Goal: Task Accomplishment & Management: Manage account settings

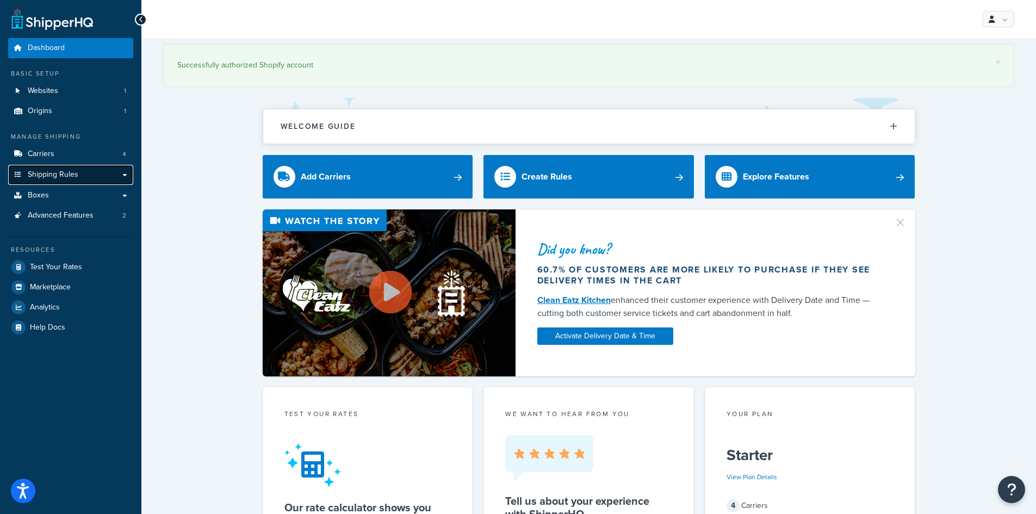
click at [39, 175] on span "Shipping Rules" at bounding box center [53, 174] width 51 height 9
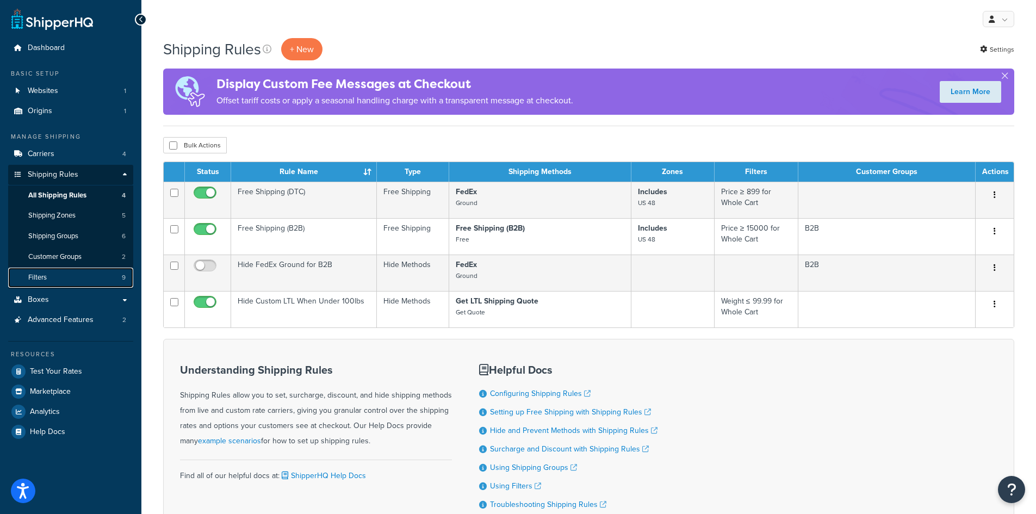
click at [39, 284] on link "Filters 9" at bounding box center [70, 278] width 125 height 20
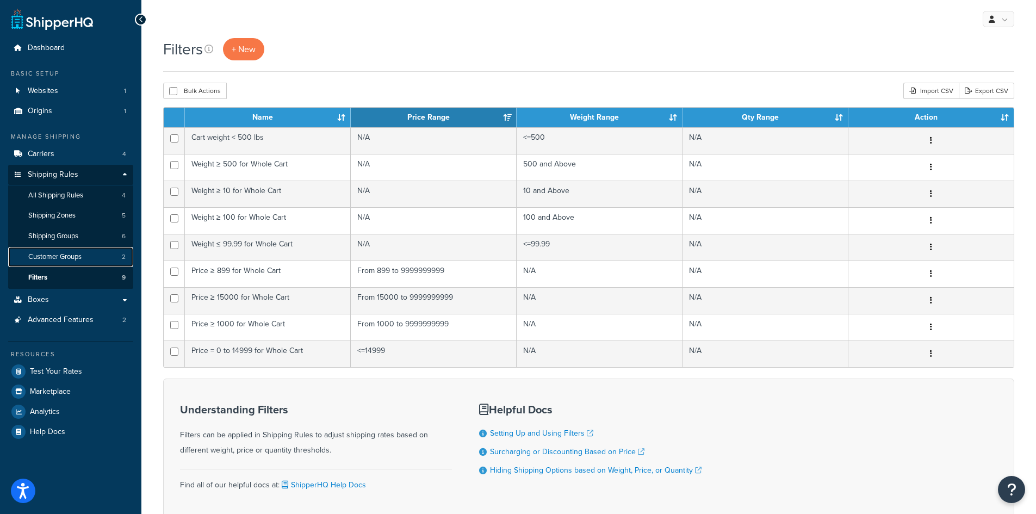
click at [43, 257] on span "Customer Groups" at bounding box center [54, 256] width 53 height 9
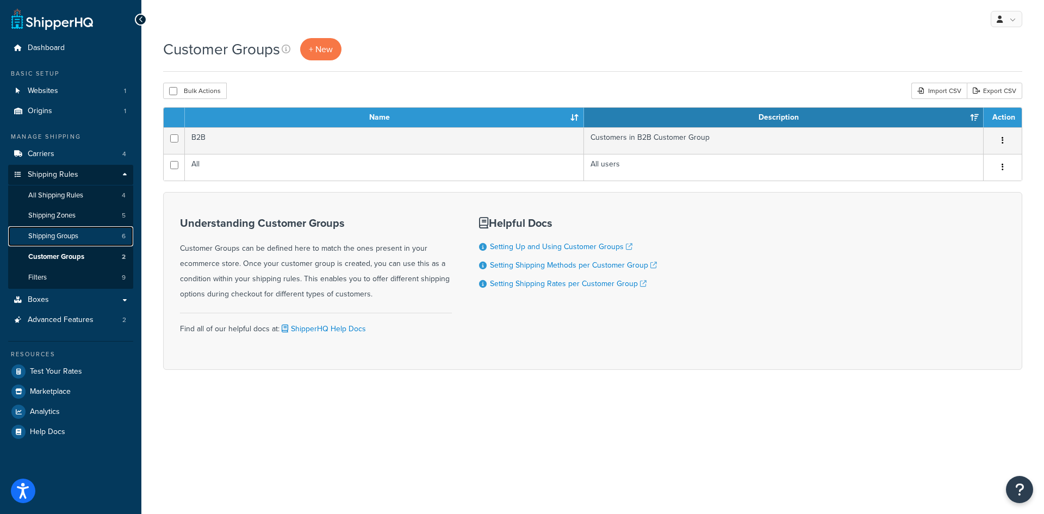
click at [48, 236] on span "Shipping Groups" at bounding box center [53, 236] width 50 height 9
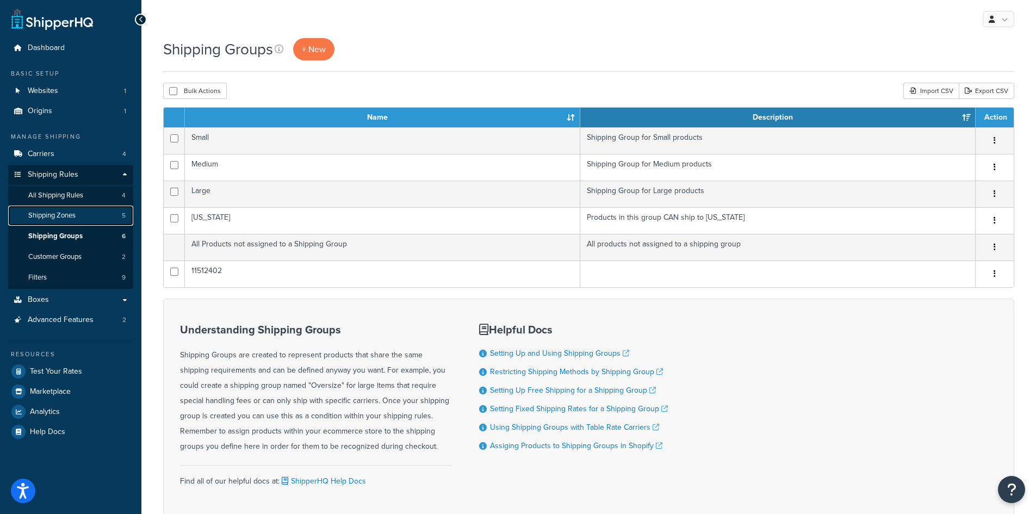
drag, startPoint x: 0, startPoint y: 0, endPoint x: 45, endPoint y: 215, distance: 219.5
click at [45, 215] on span "Shipping Zones" at bounding box center [51, 215] width 47 height 9
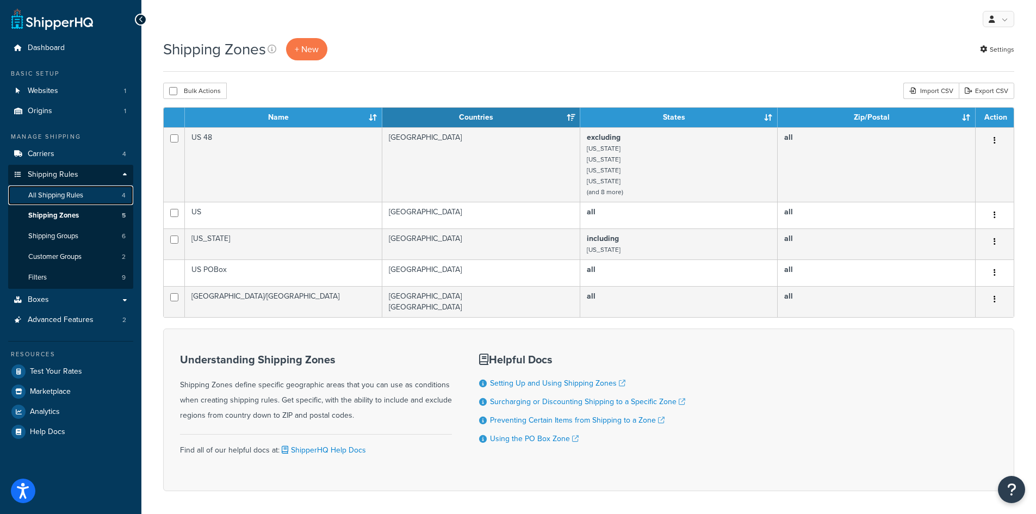
click at [46, 191] on span "All Shipping Rules" at bounding box center [55, 195] width 55 height 9
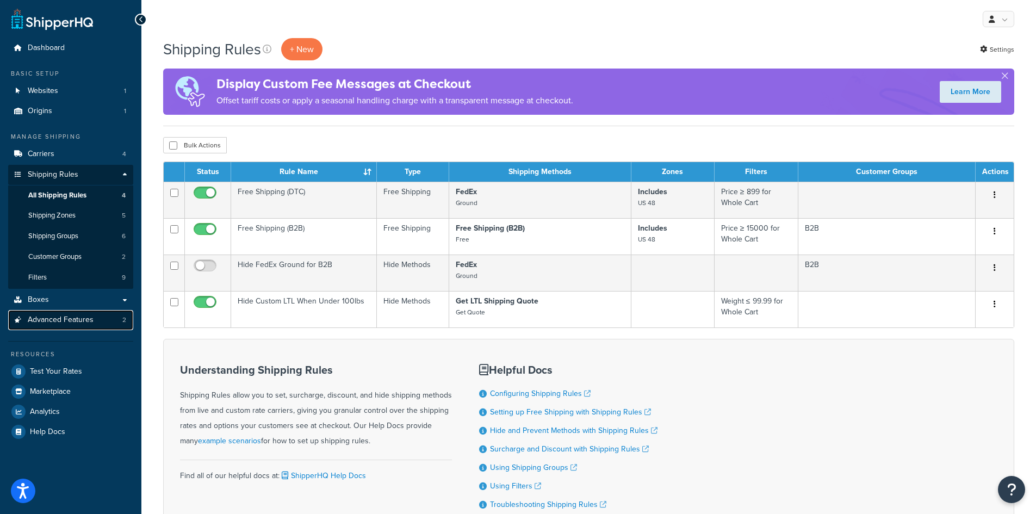
click at [42, 319] on span "Advanced Features" at bounding box center [61, 319] width 66 height 9
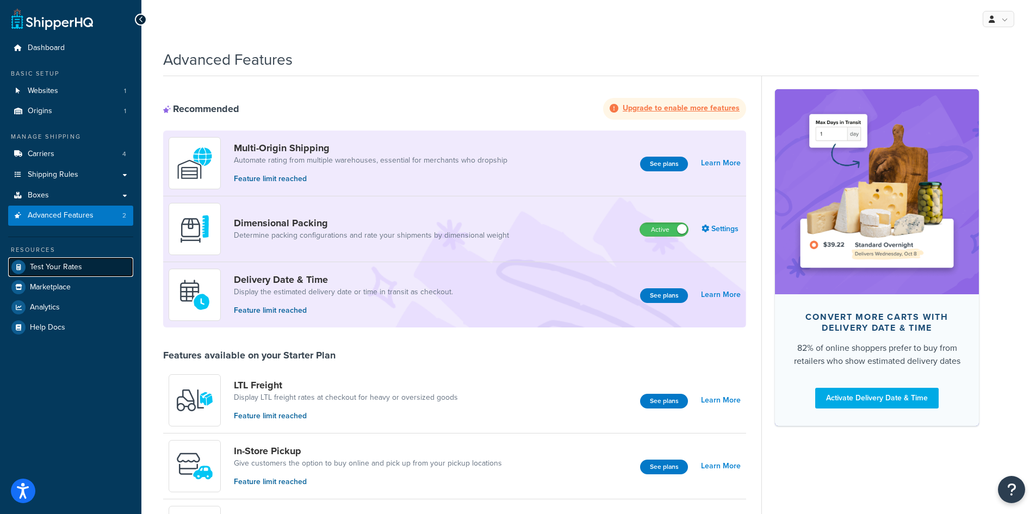
click at [40, 265] on span "Test Your Rates" at bounding box center [56, 267] width 52 height 9
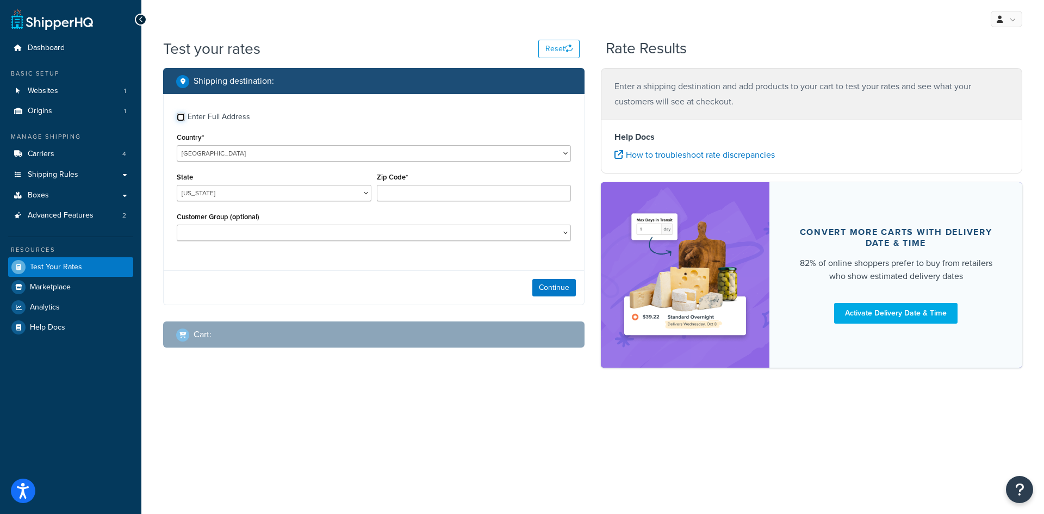
click at [183, 120] on input "Enter Full Address" at bounding box center [181, 117] width 8 height 8
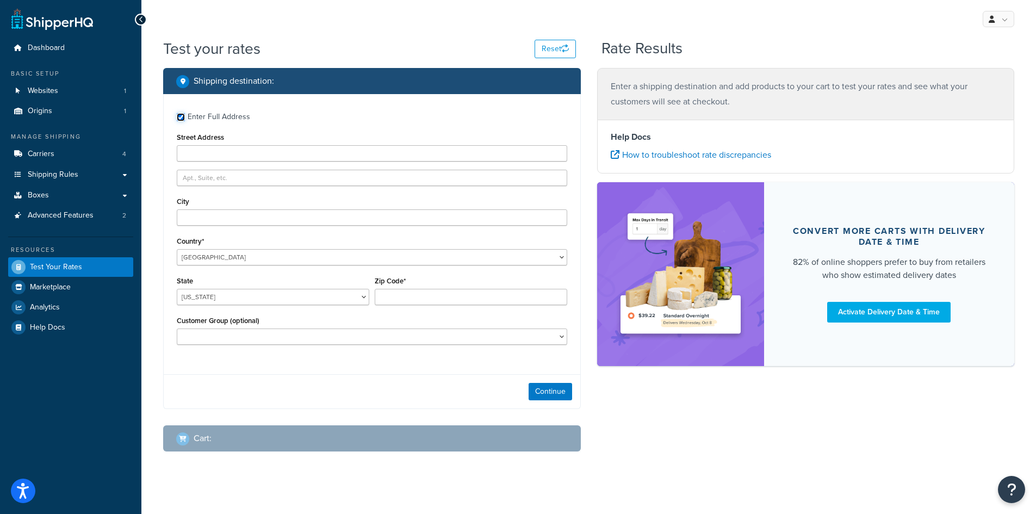
click at [181, 114] on input "Enter Full Address" at bounding box center [181, 117] width 8 height 8
checkbox input "false"
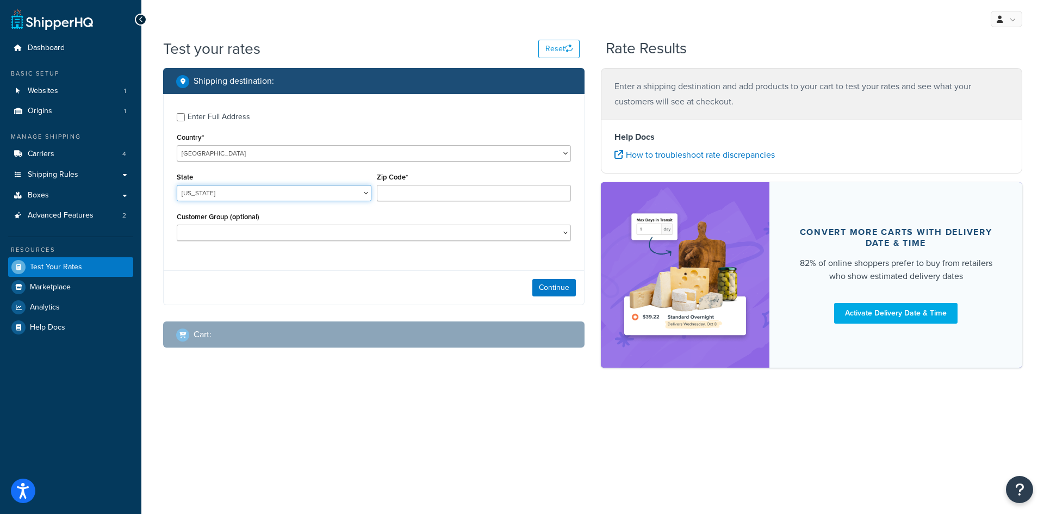
click at [227, 196] on select "Alabama Alaska American Samoa Arizona Arkansas Armed Forces Americas Armed Forc…" at bounding box center [274, 193] width 195 height 16
select select "CA"
click at [177, 185] on select "Alabama Alaska American Samoa Arizona Arkansas Armed Forces Americas Armed Forc…" at bounding box center [274, 193] width 195 height 16
click at [421, 195] on input "Zip Code*" at bounding box center [474, 193] width 195 height 16
type input "90210"
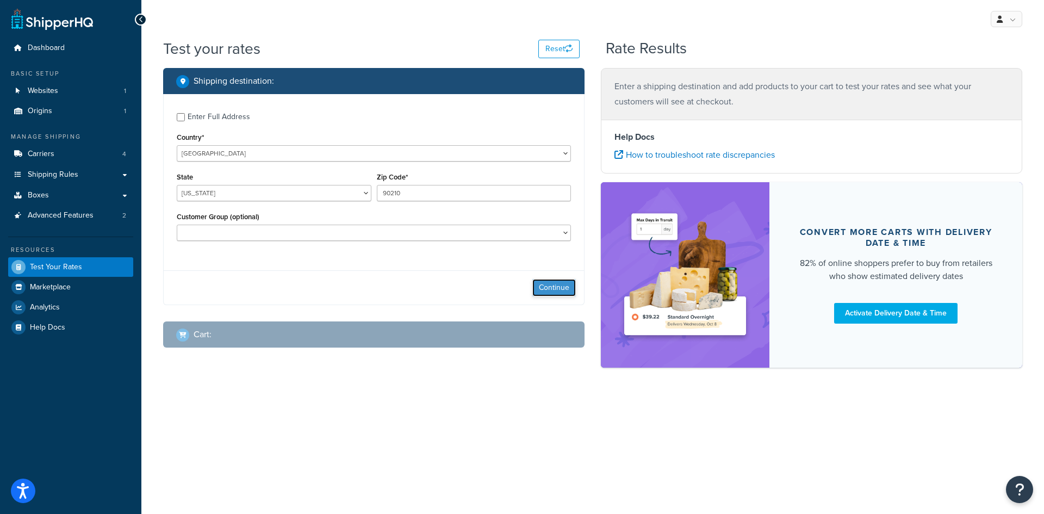
click at [554, 288] on button "Continue" at bounding box center [554, 287] width 44 height 17
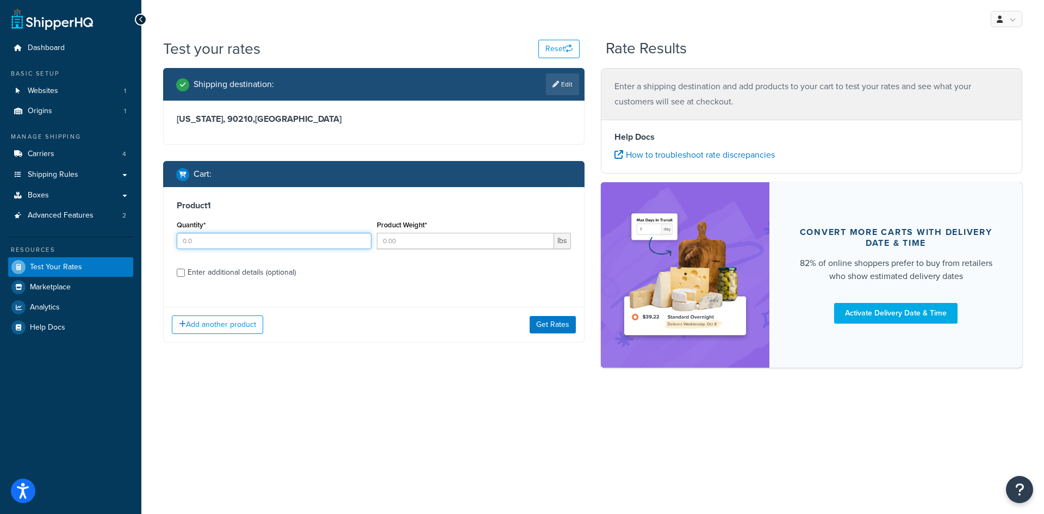
click at [206, 243] on input "Quantity*" at bounding box center [274, 241] width 195 height 16
type input "1"
click at [182, 273] on div "Product 1 Quantity* 1 Product Weight* lbs Enter additional details (optional)" at bounding box center [374, 242] width 420 height 111
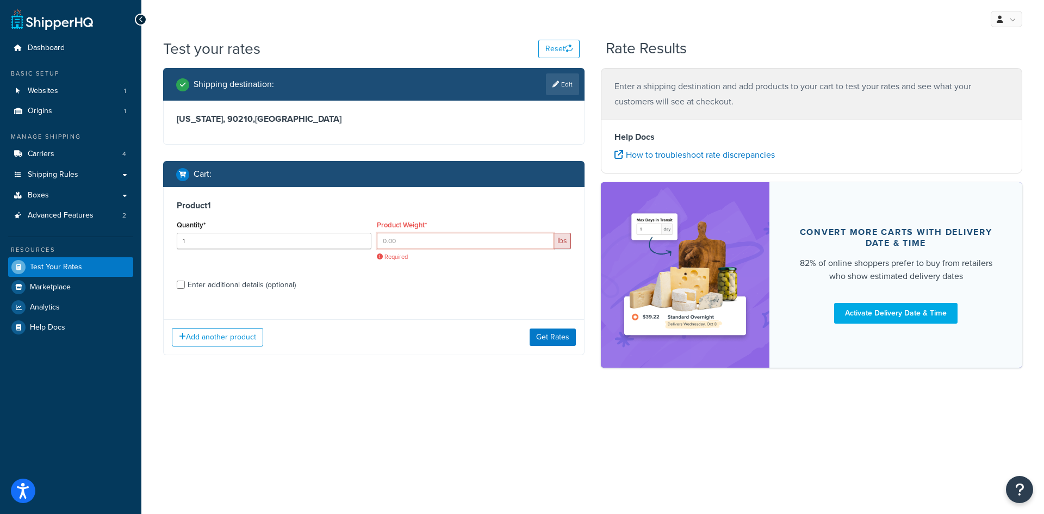
click at [405, 241] on input "Product Weight*" at bounding box center [466, 241] width 178 height 16
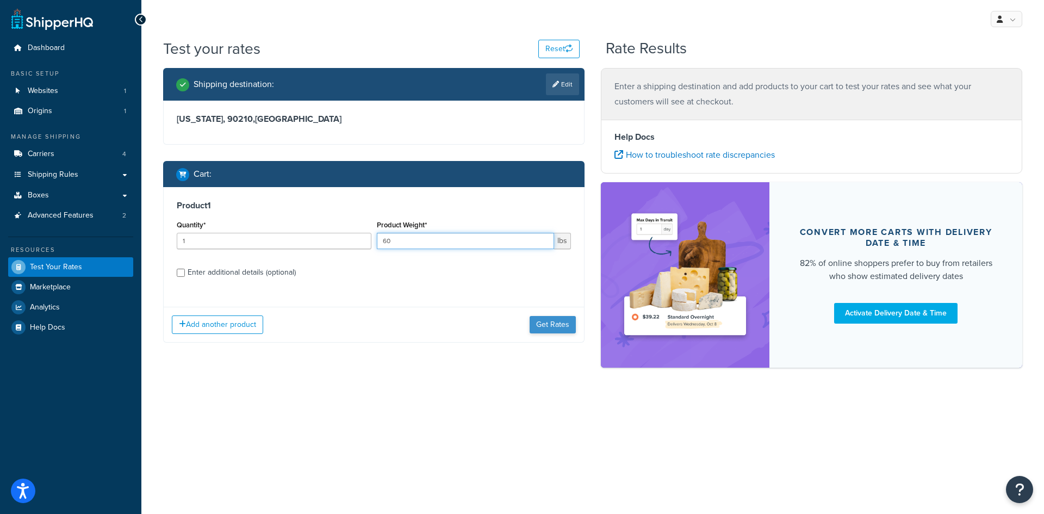
type input "60"
click at [554, 326] on button "Get Rates" at bounding box center [553, 324] width 46 height 17
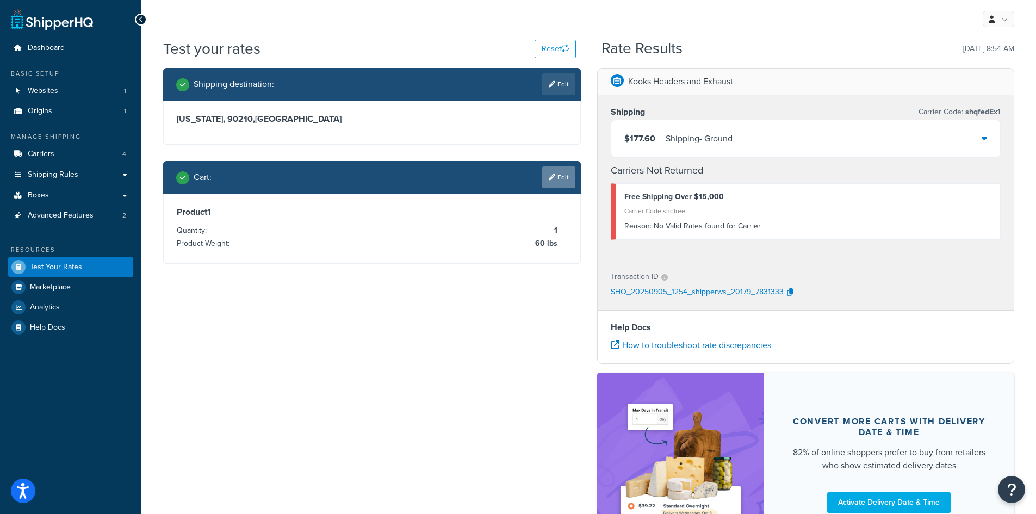
click at [545, 166] on link "Edit" at bounding box center [558, 177] width 33 height 22
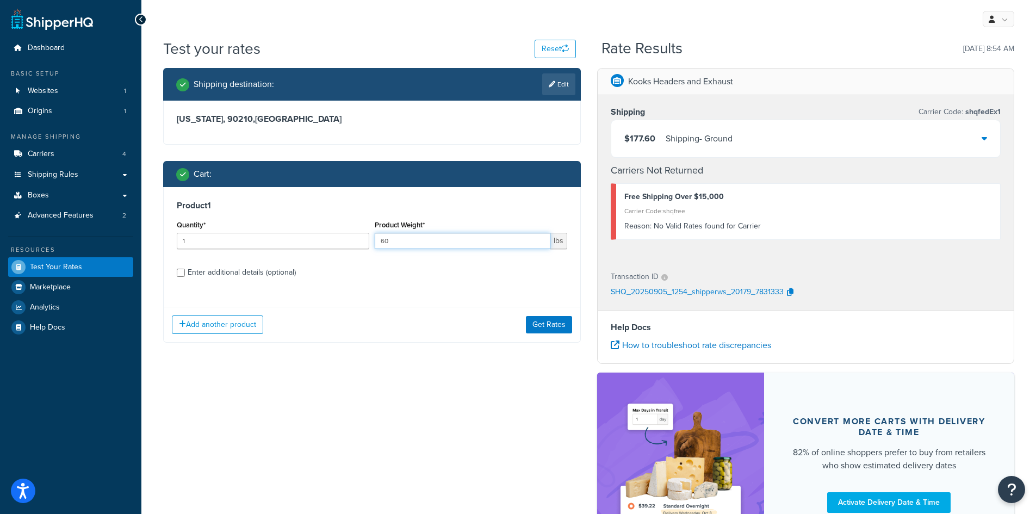
click at [415, 241] on input "60" at bounding box center [463, 241] width 176 height 16
type input "6"
type input "40"
click at [537, 316] on button "Get Rates" at bounding box center [549, 324] width 46 height 17
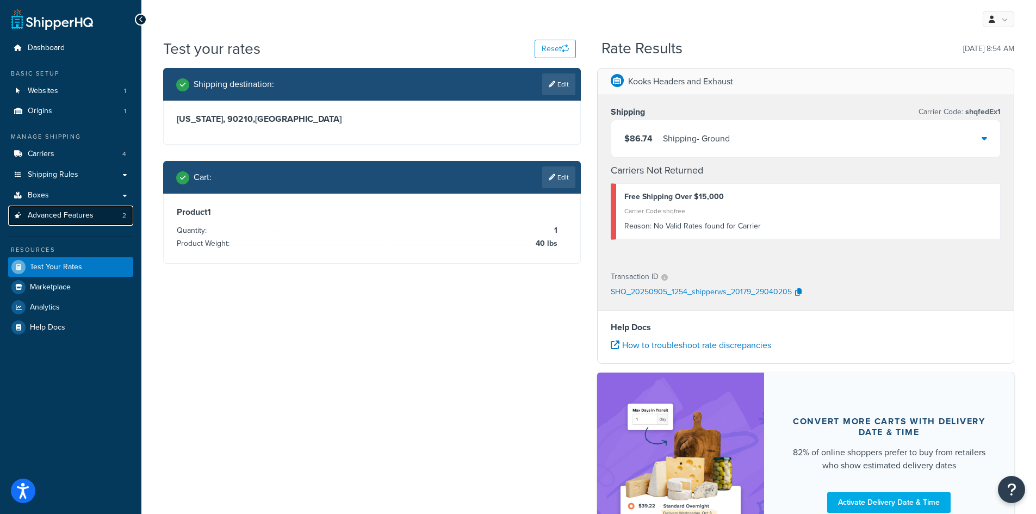
click at [29, 214] on span "Advanced Features" at bounding box center [61, 215] width 66 height 9
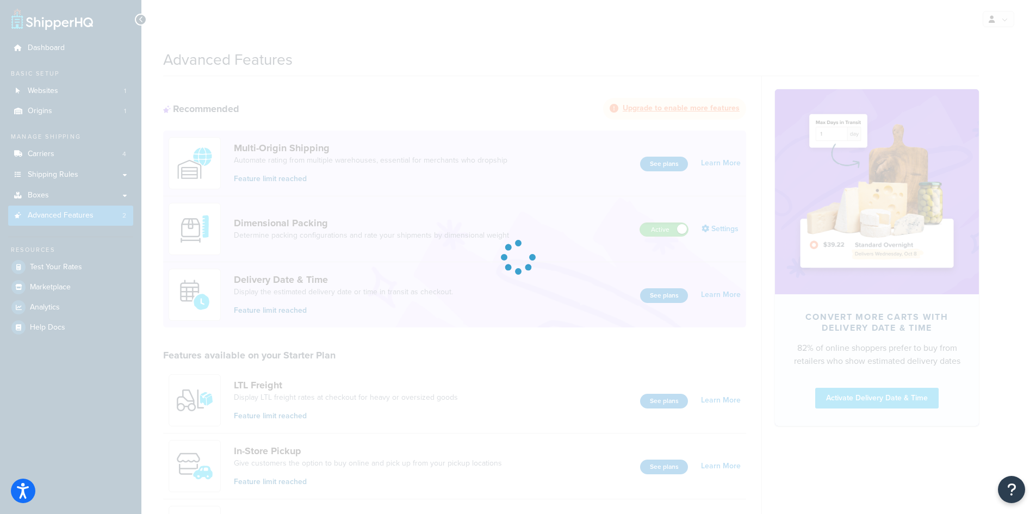
click at [33, 192] on div at bounding box center [518, 257] width 1036 height 514
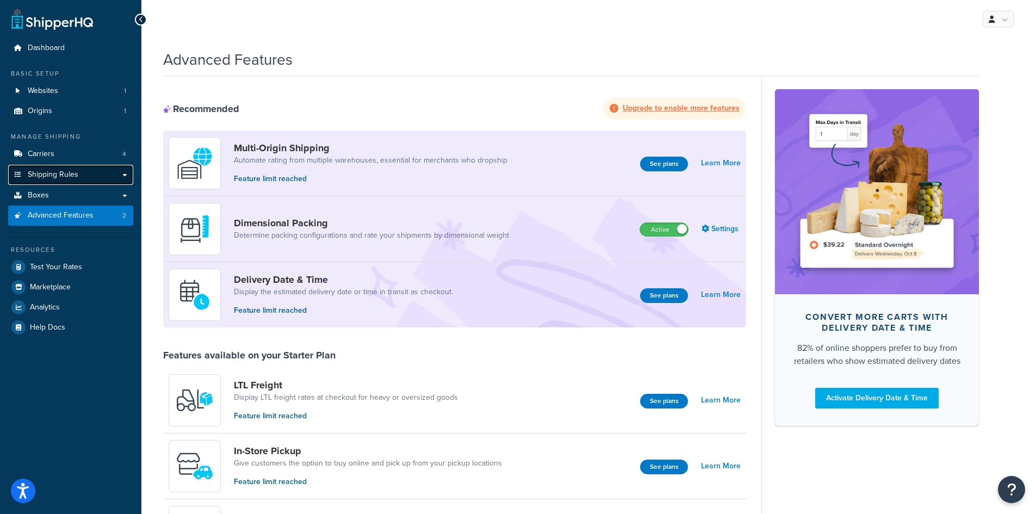
click at [38, 167] on link "Shipping Rules" at bounding box center [70, 175] width 125 height 20
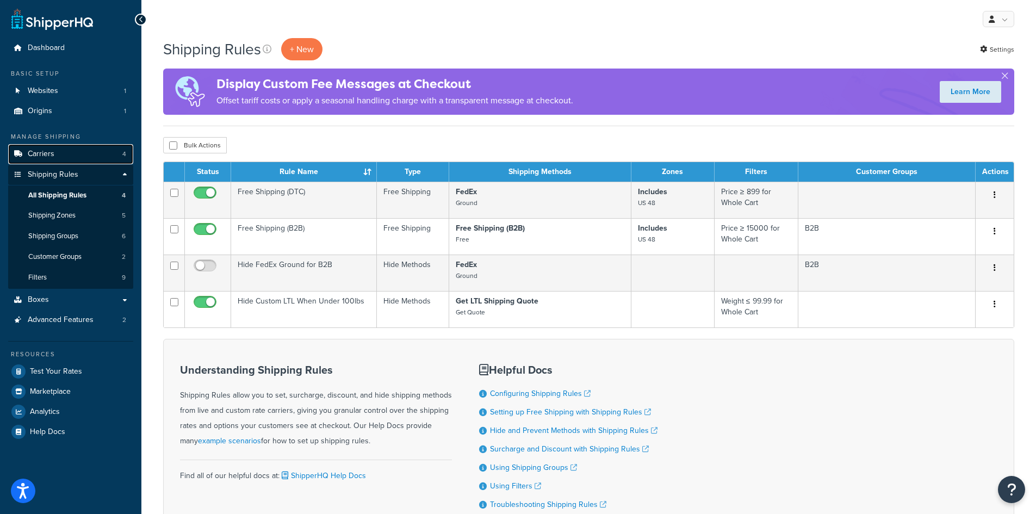
click at [51, 150] on span "Carriers" at bounding box center [41, 154] width 27 height 9
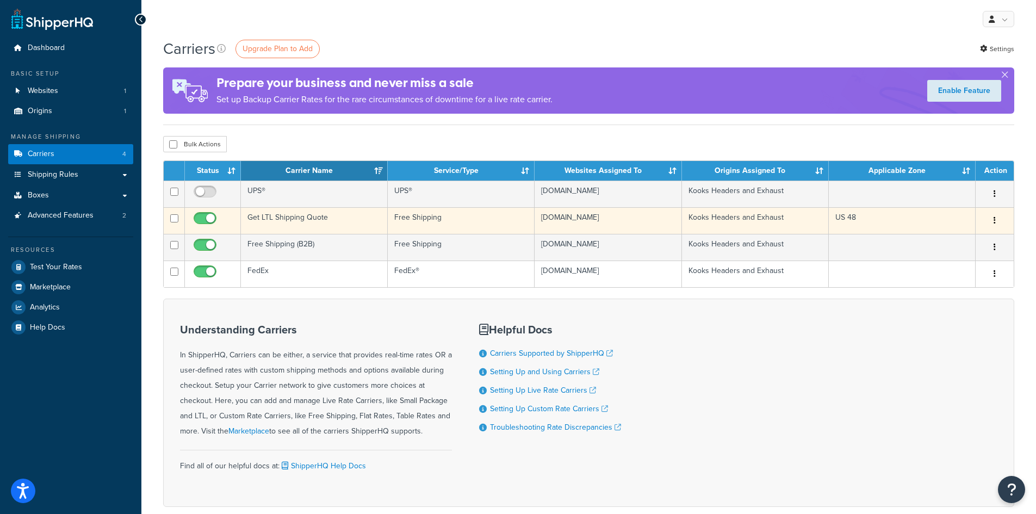
click at [260, 216] on td "Get LTL Shipping Quote" at bounding box center [314, 220] width 147 height 27
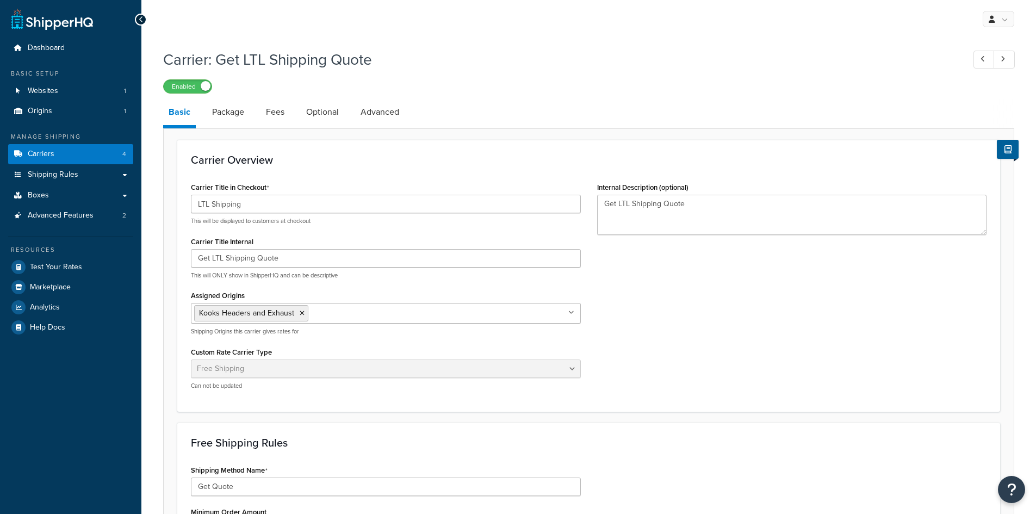
select select "free"
click at [271, 113] on link "Fees" at bounding box center [274, 112] width 29 height 26
select select "AFTER"
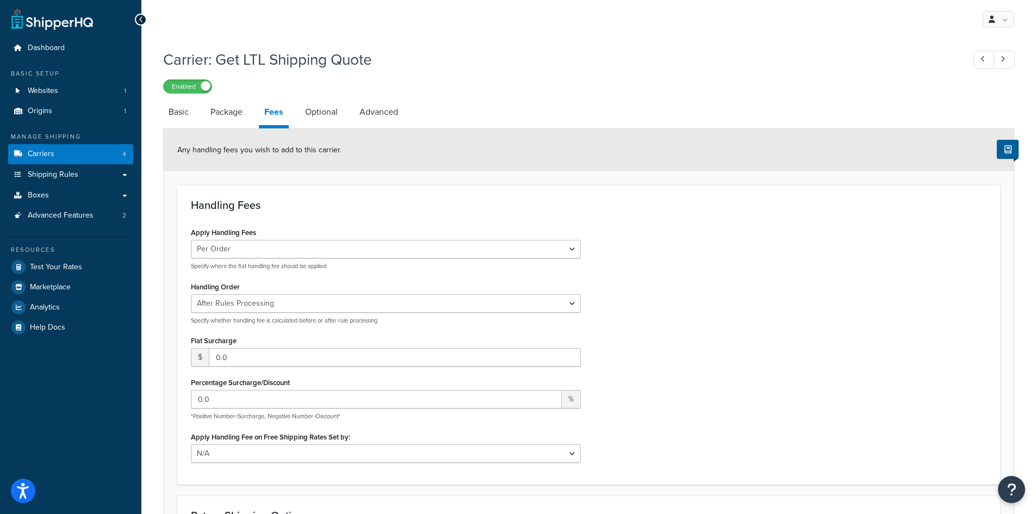
select select "free"
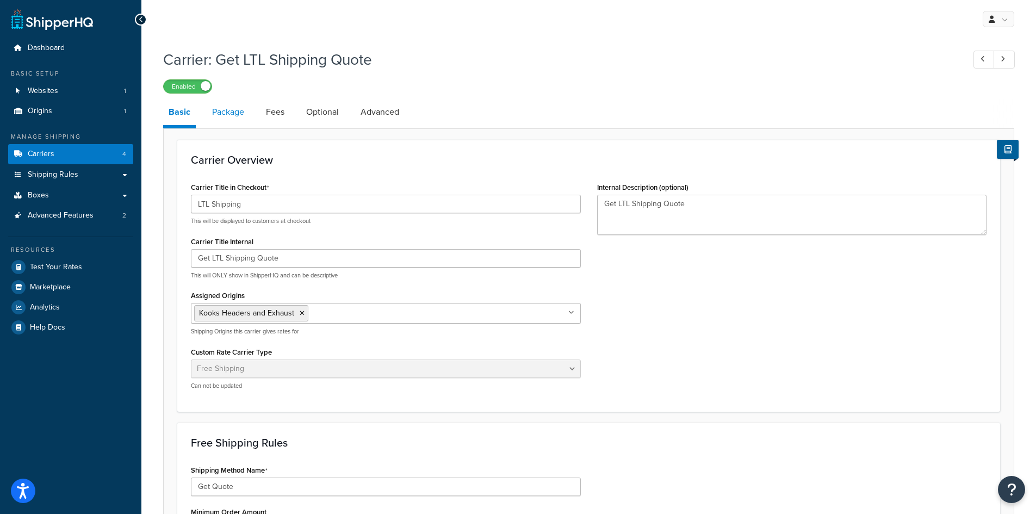
click at [233, 112] on link "Package" at bounding box center [228, 112] width 43 height 26
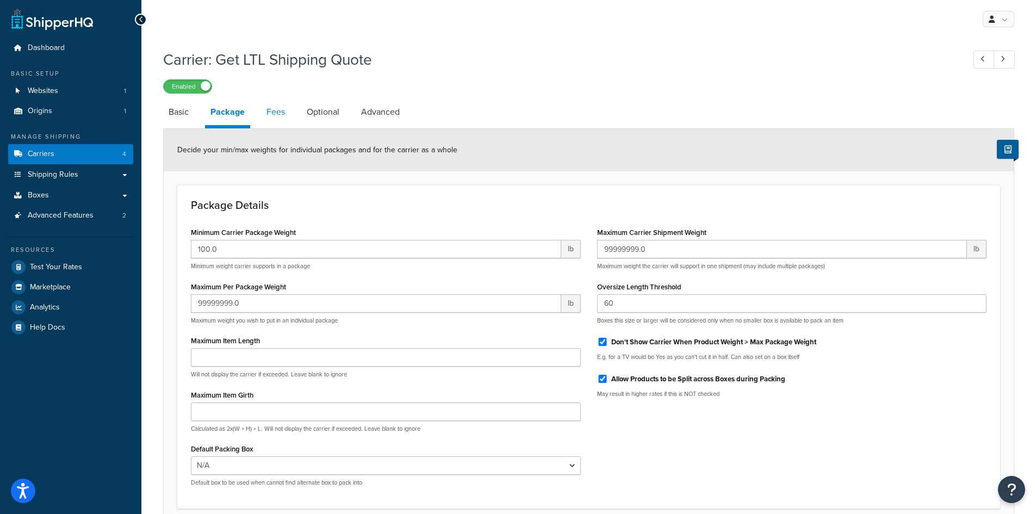
click at [270, 117] on link "Fees" at bounding box center [275, 112] width 29 height 26
select select "AFTER"
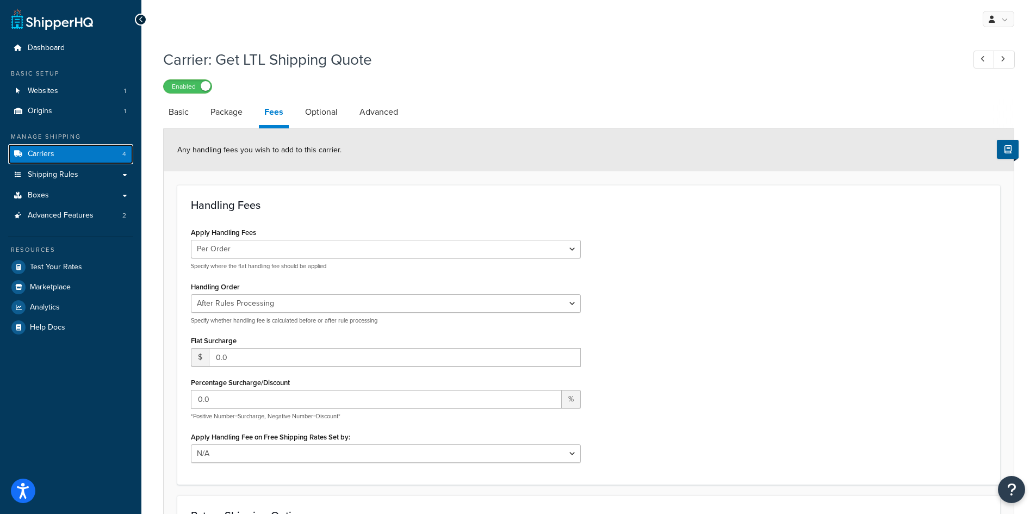
click at [59, 152] on link "Carriers 4" at bounding box center [70, 154] width 125 height 20
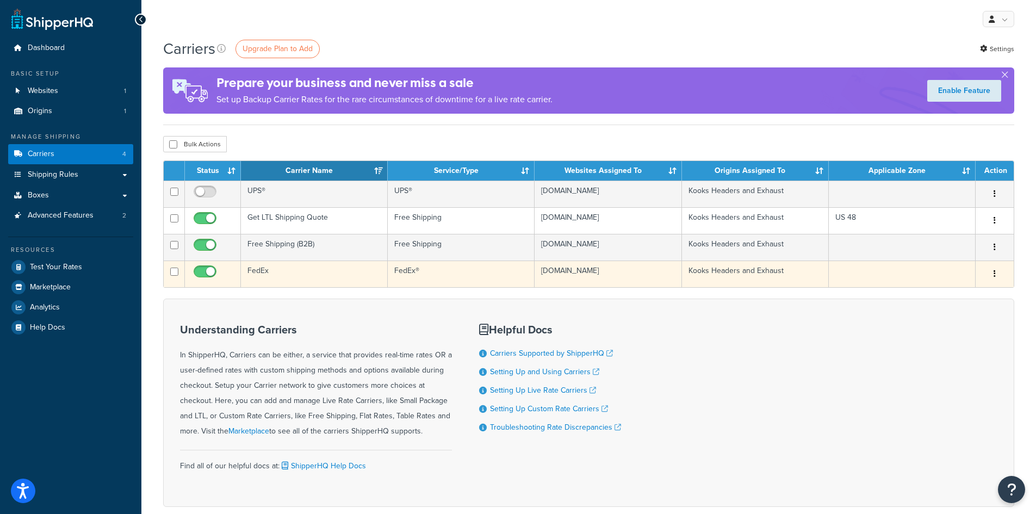
click at [259, 274] on td "FedEx" at bounding box center [314, 273] width 147 height 27
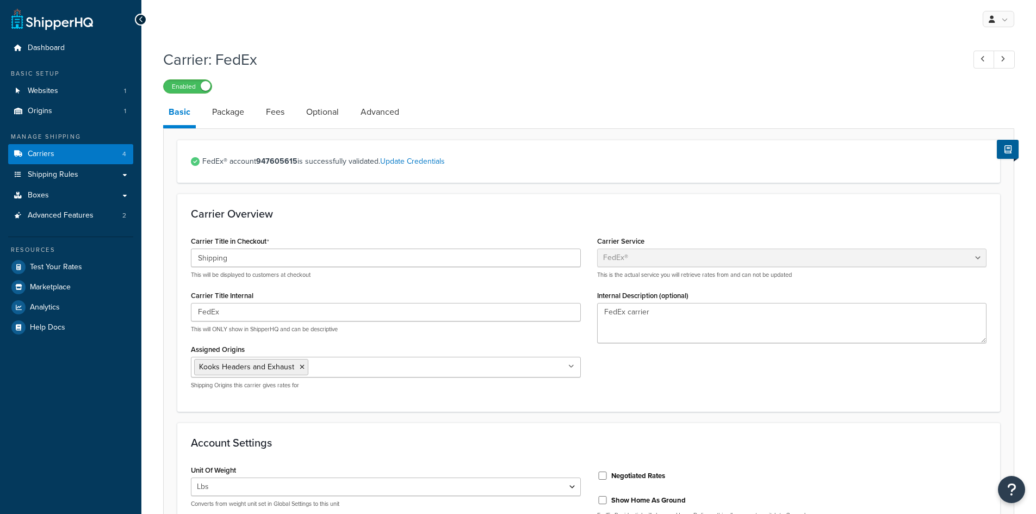
select select "fedEx"
select select "REGULAR_PICKUP"
select select "YOUR_PACKAGING"
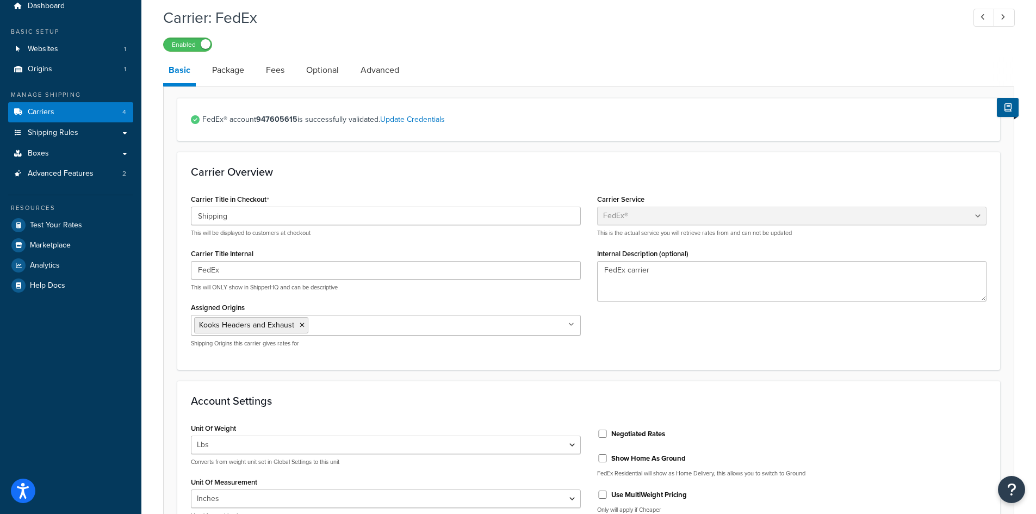
scroll to position [54, 0]
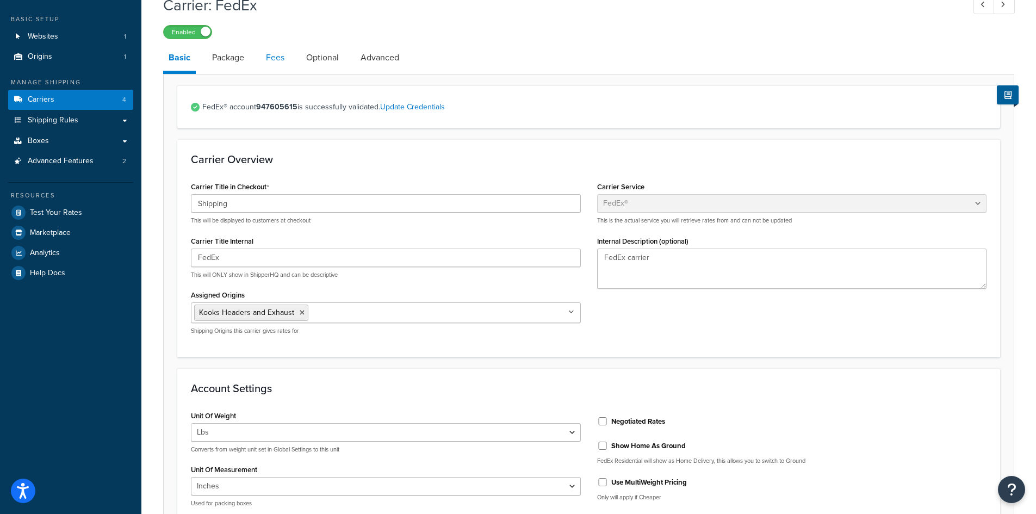
click at [276, 57] on link "Fees" at bounding box center [274, 58] width 29 height 26
select select "AFTER"
